Goal: Information Seeking & Learning: Learn about a topic

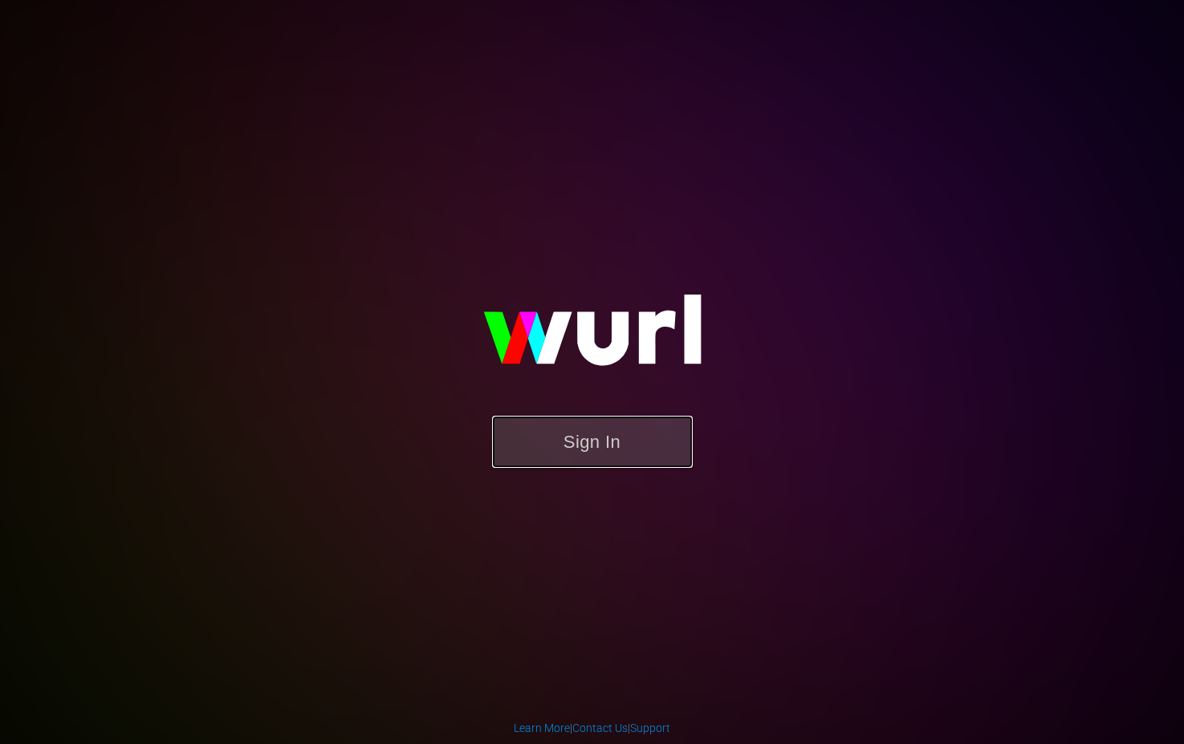
click at [570, 437] on button "Sign In" at bounding box center [592, 442] width 201 height 52
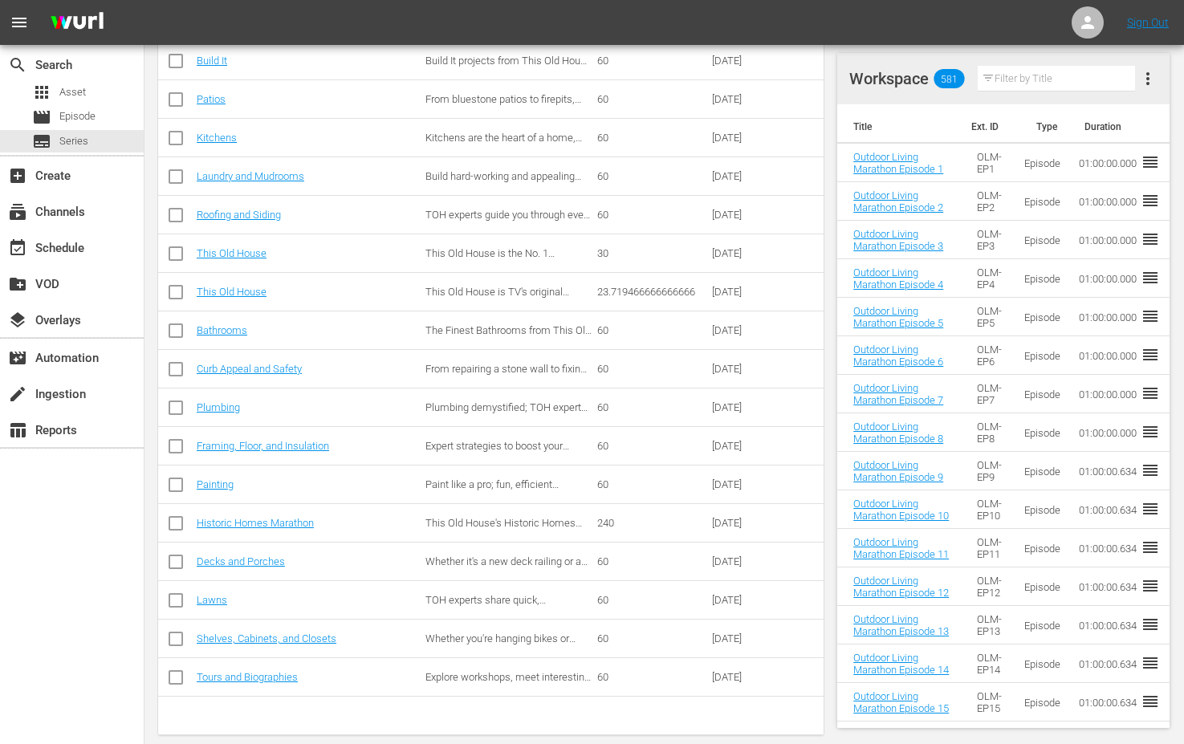
scroll to position [496, 0]
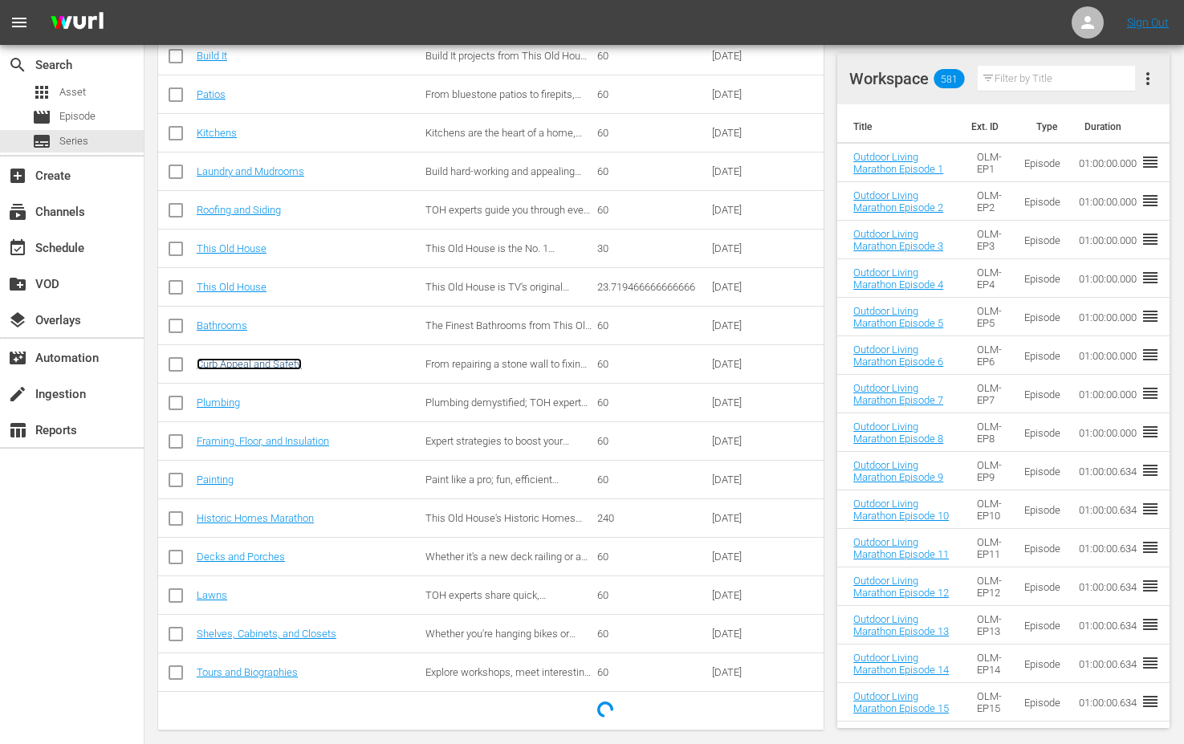
click at [234, 364] on link "Curb Appeal and Safety" at bounding box center [249, 364] width 105 height 12
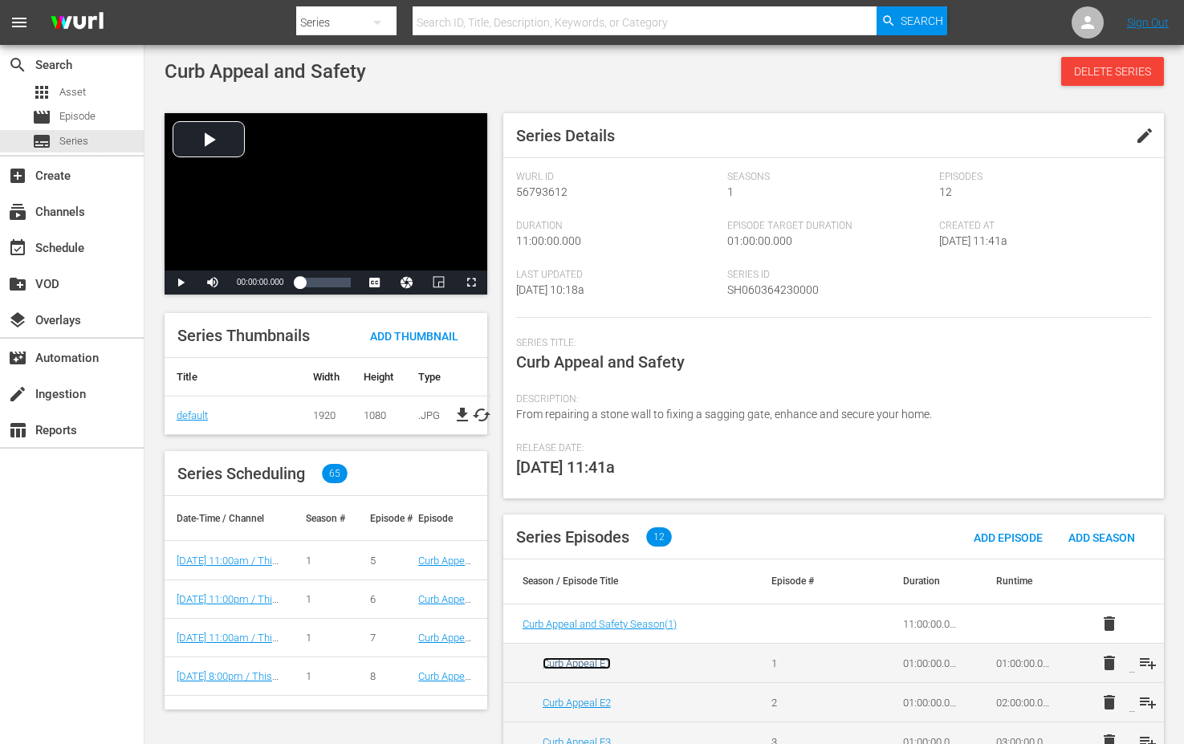
click at [575, 661] on link "Curb Appeal E1" at bounding box center [576, 663] width 68 height 12
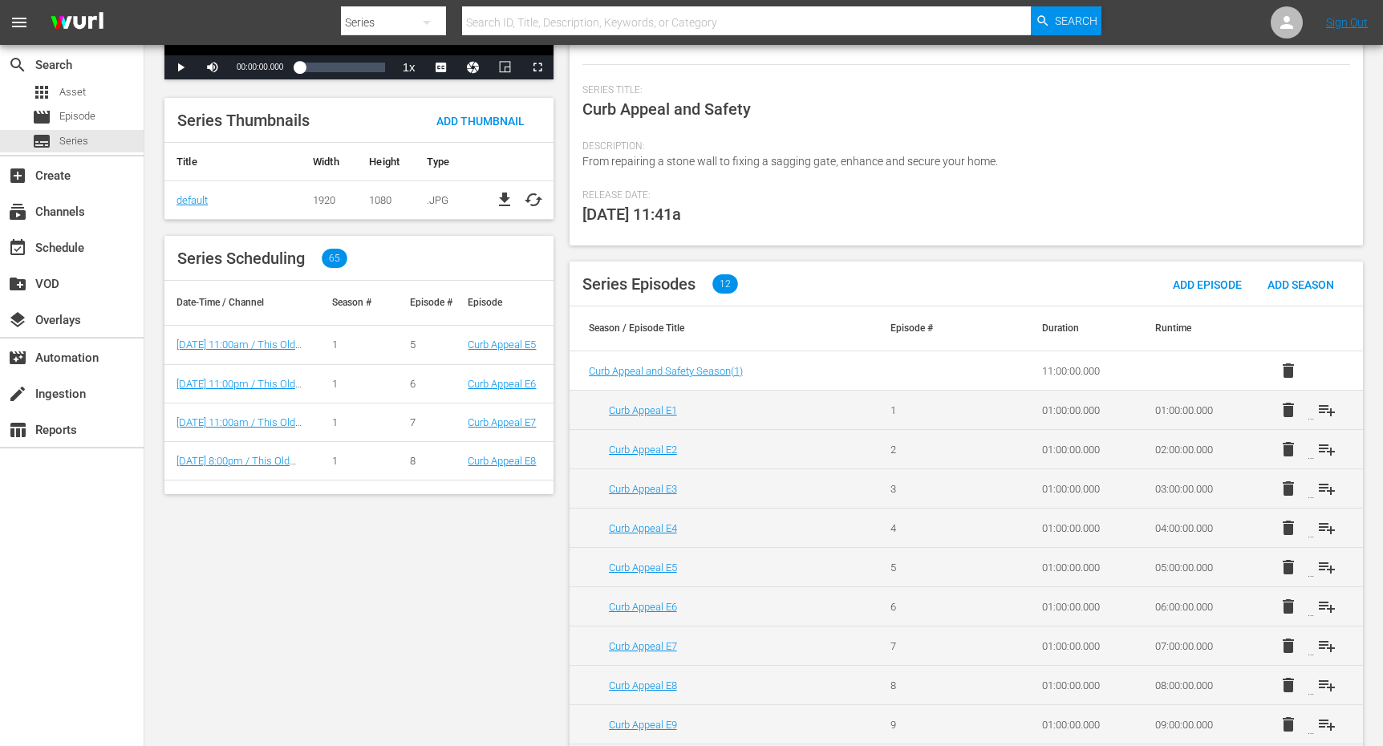
scroll to position [389, 0]
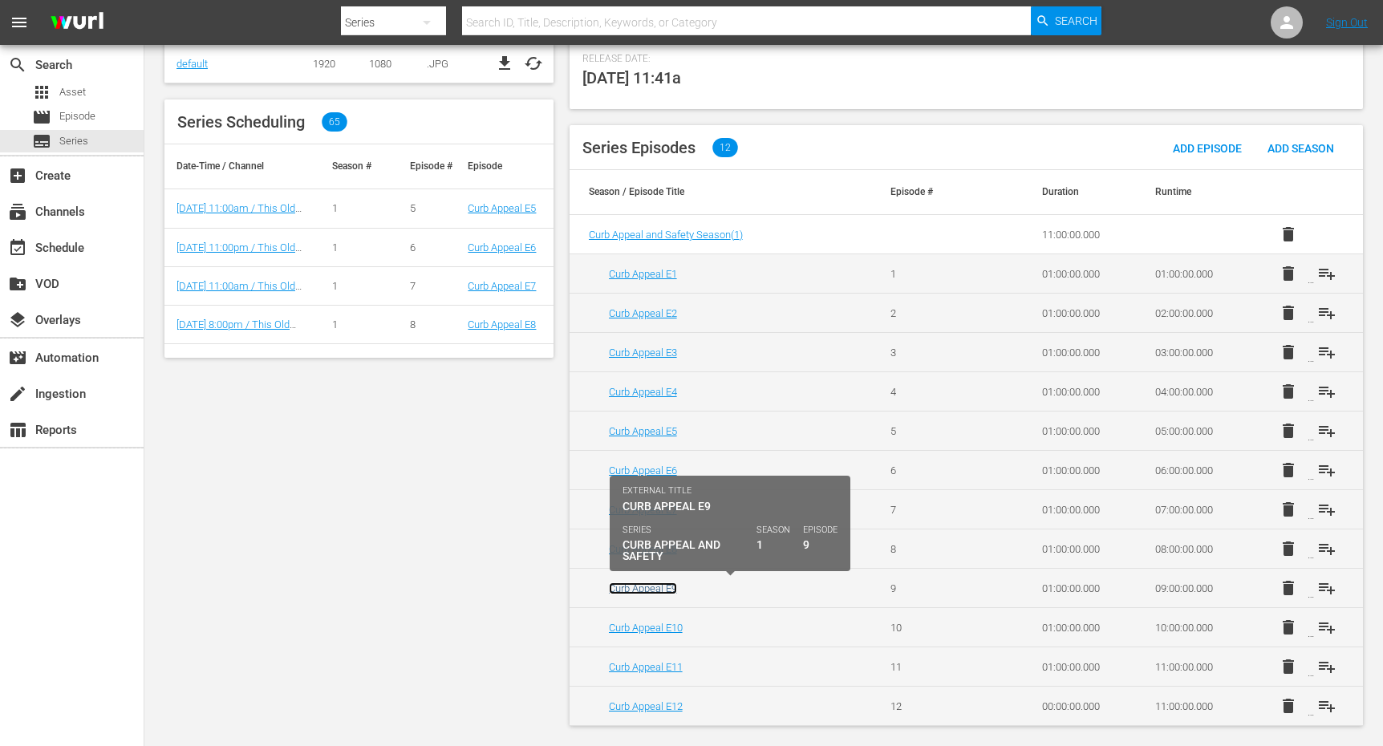
click at [653, 587] on link "Curb Appeal E9" at bounding box center [643, 589] width 68 height 12
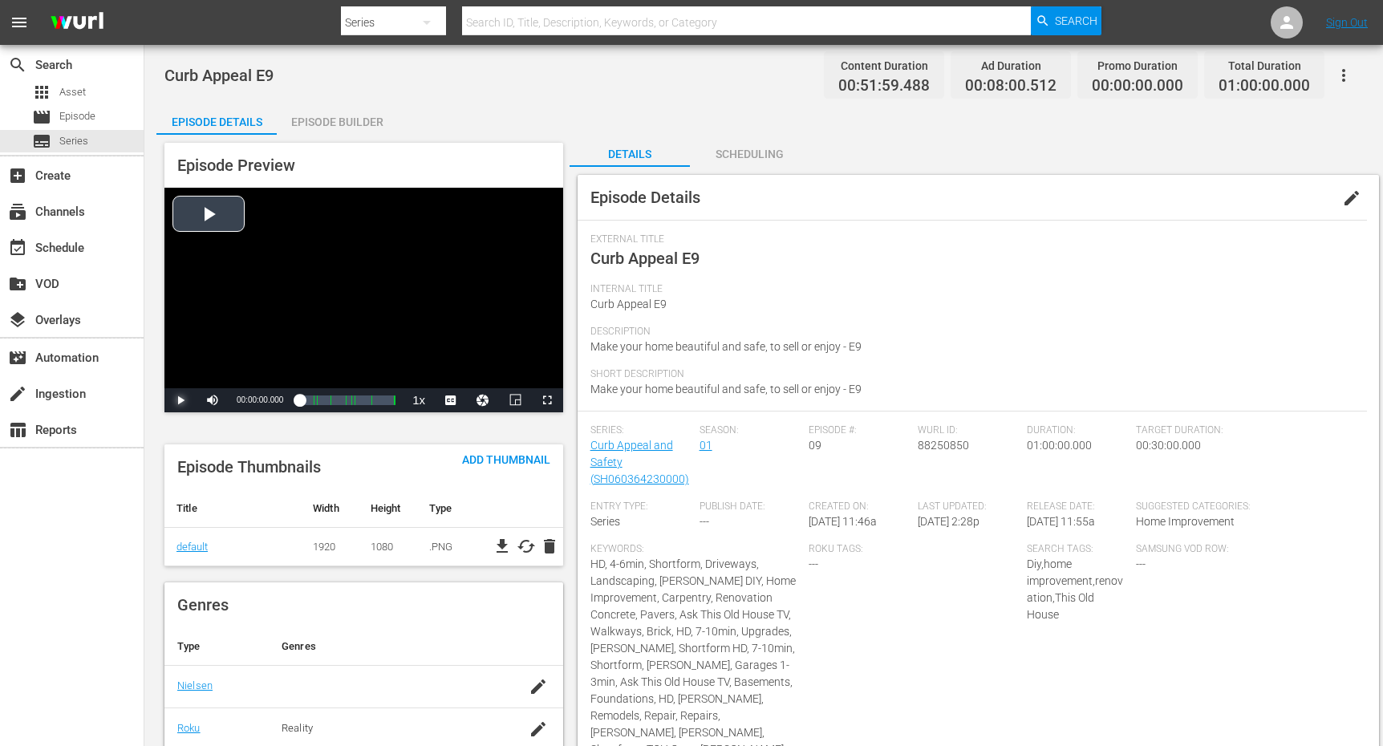
click at [181, 400] on span "Video Player" at bounding box center [181, 400] width 0 height 0
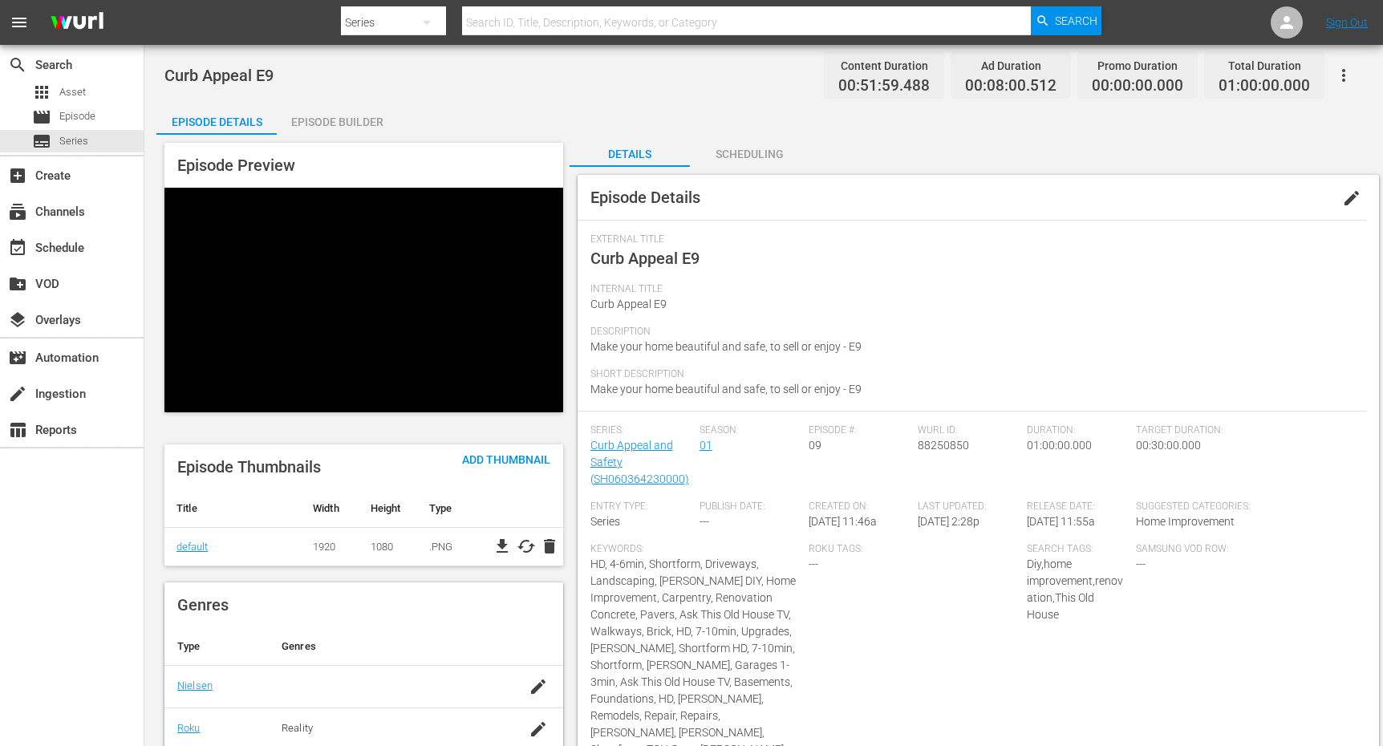
click at [181, 400] on span "Video Player" at bounding box center [181, 400] width 0 height 0
drag, startPoint x: 307, startPoint y: 401, endPoint x: 319, endPoint y: 401, distance: 11.2
click at [319, 401] on div "00:00:00.000" at bounding box center [309, 400] width 20 height 16
click at [181, 400] on span "Video Player" at bounding box center [181, 400] width 0 height 0
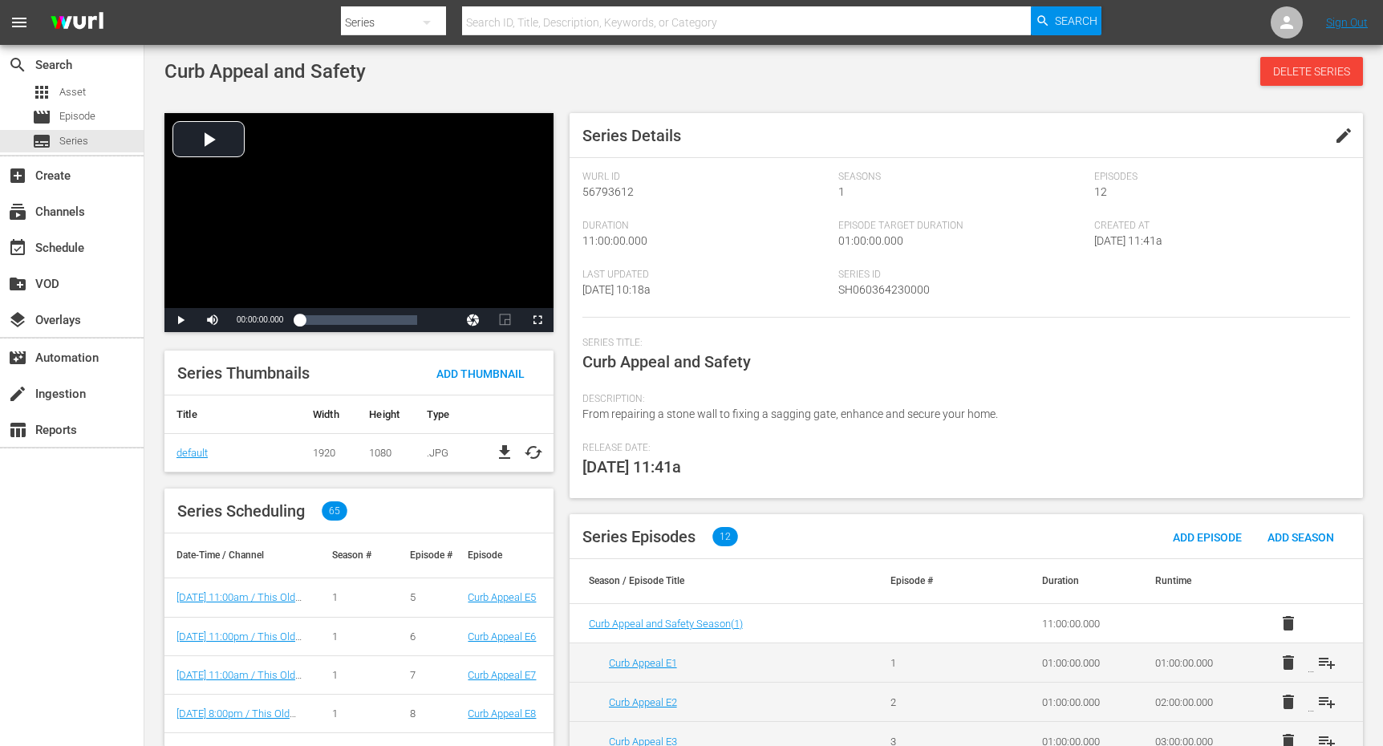
scroll to position [389, 0]
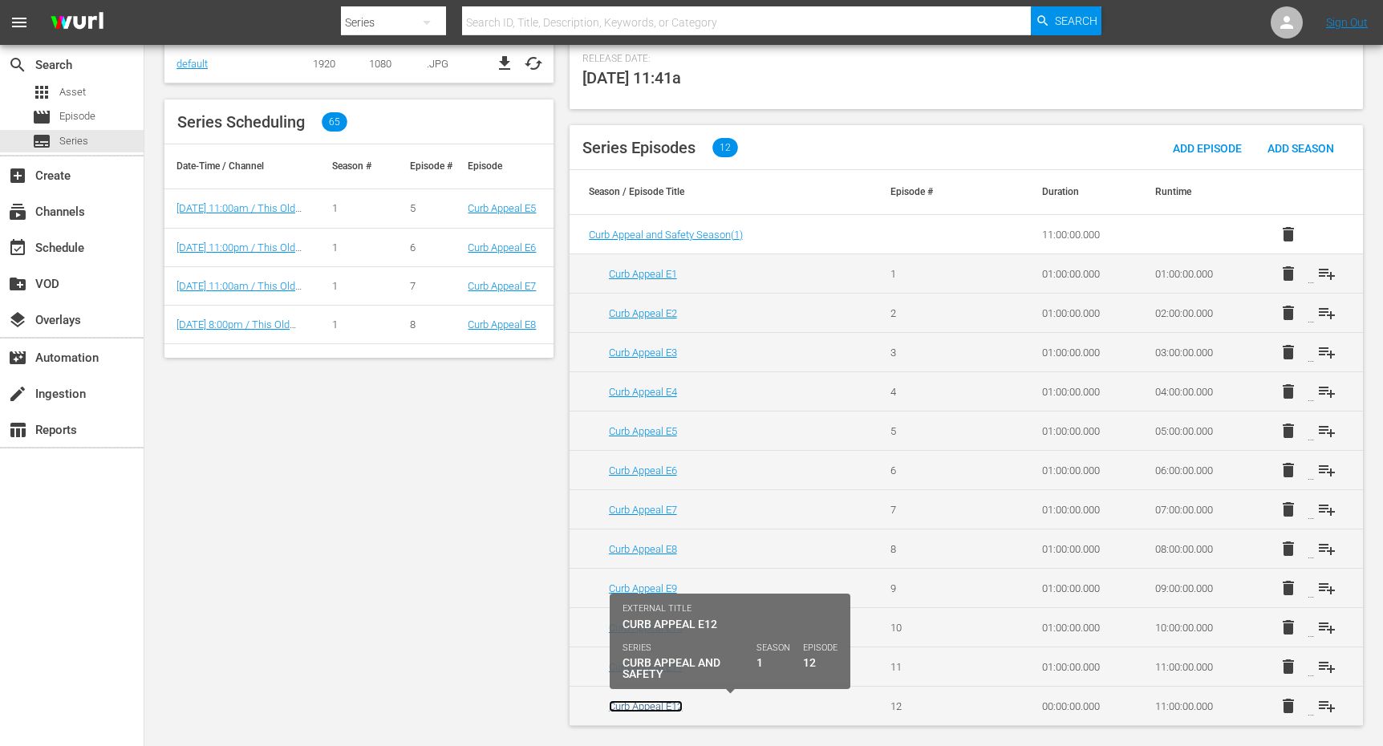
click at [644, 704] on link "Curb Appeal E12" at bounding box center [646, 707] width 74 height 12
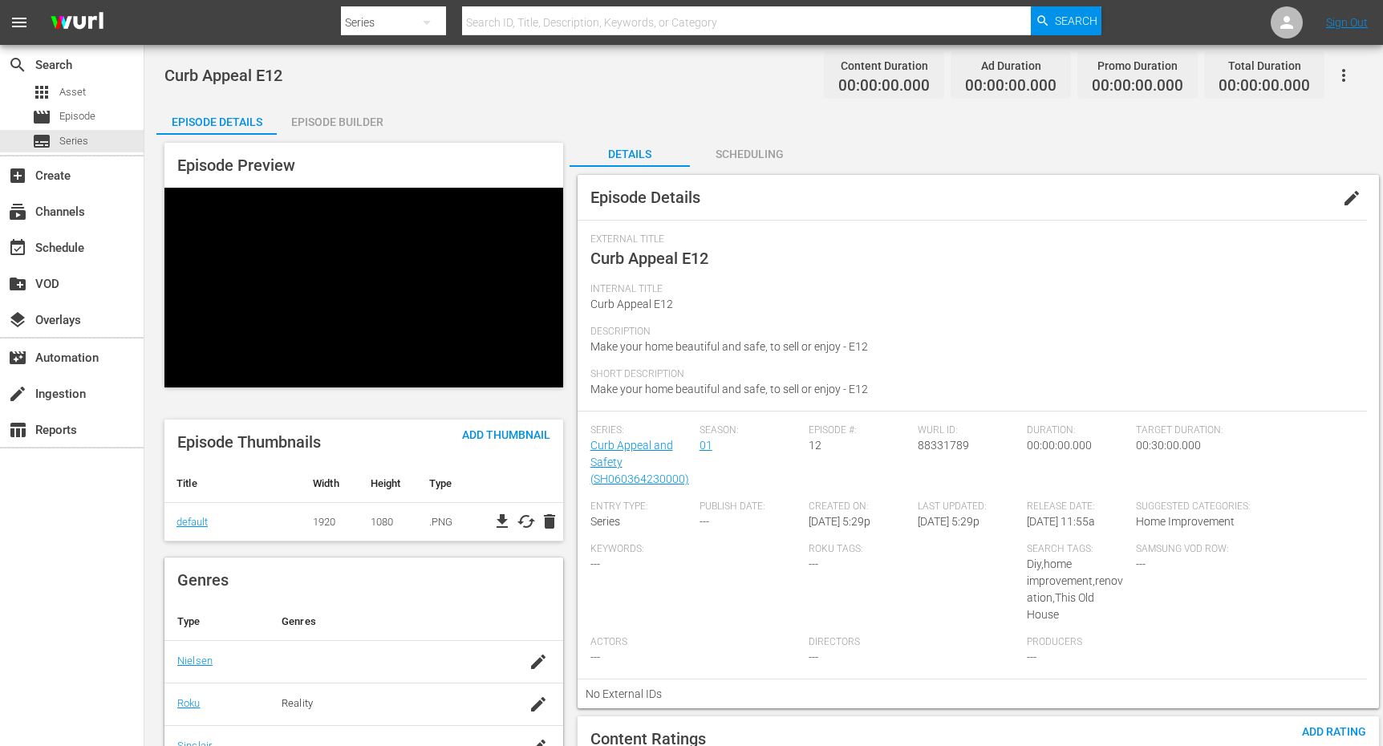
scroll to position [252, 0]
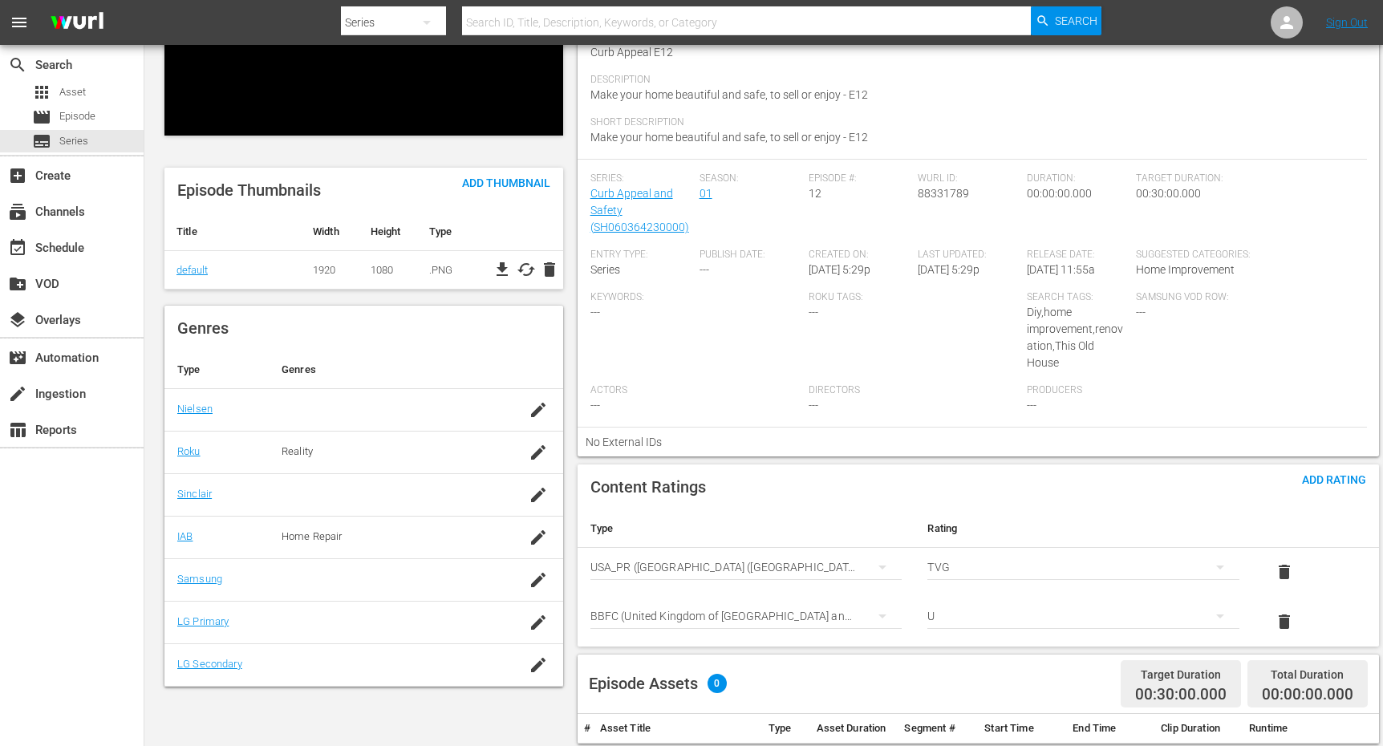
click at [949, 484] on div "Content Ratings Add Rating Type Rating Select Rating Type [GEOGRAPHIC_DATA] ([G…" at bounding box center [979, 556] width 802 height 182
click at [962, 487] on div "Content Ratings Add Rating Type Rating Select Rating Type [GEOGRAPHIC_DATA] ([G…" at bounding box center [979, 556] width 802 height 182
